Goal: Task Accomplishment & Management: Manage account settings

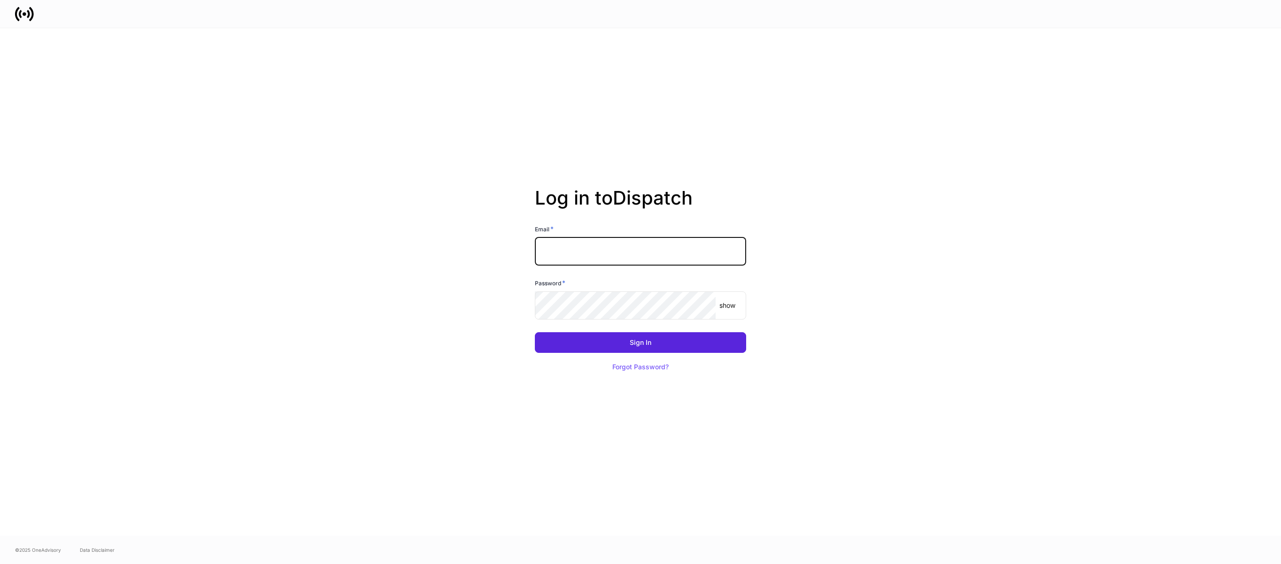
click at [634, 254] on input "text" at bounding box center [640, 252] width 211 height 28
click at [732, 256] on input "text" at bounding box center [640, 252] width 211 height 28
click at [0, 564] on com-1password-button at bounding box center [0, 564] width 0 height 0
click at [667, 239] on input "text" at bounding box center [640, 252] width 211 height 28
click at [659, 250] on input "text" at bounding box center [640, 252] width 211 height 28
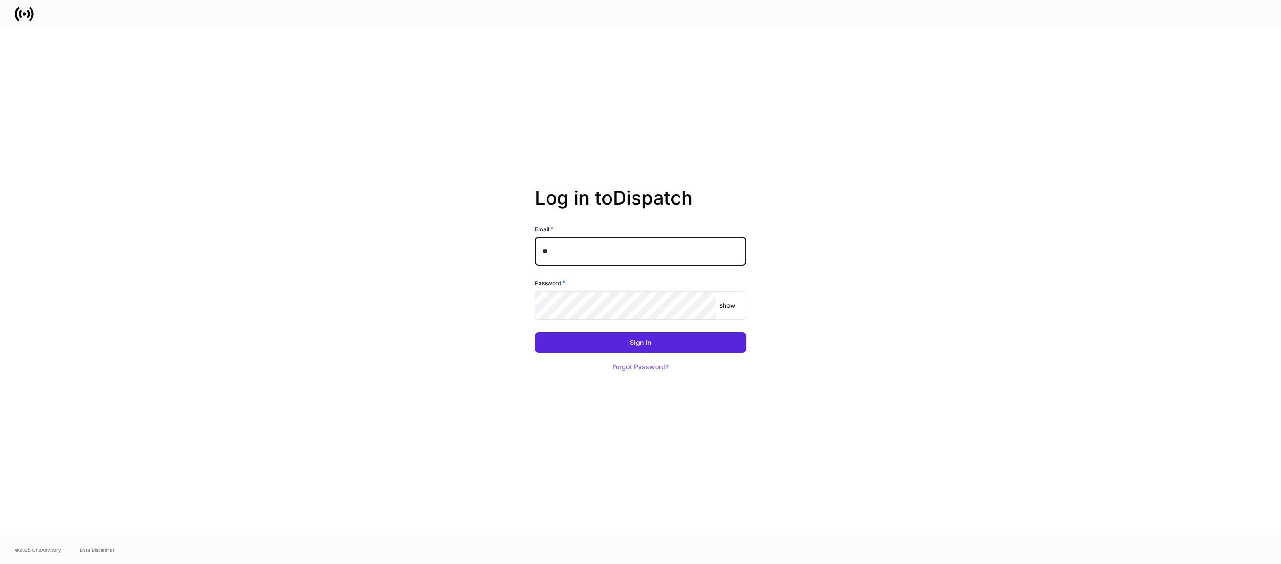
type input "*"
click at [25, 10] on icon at bounding box center [24, 14] width 19 height 19
